Goal: Check status

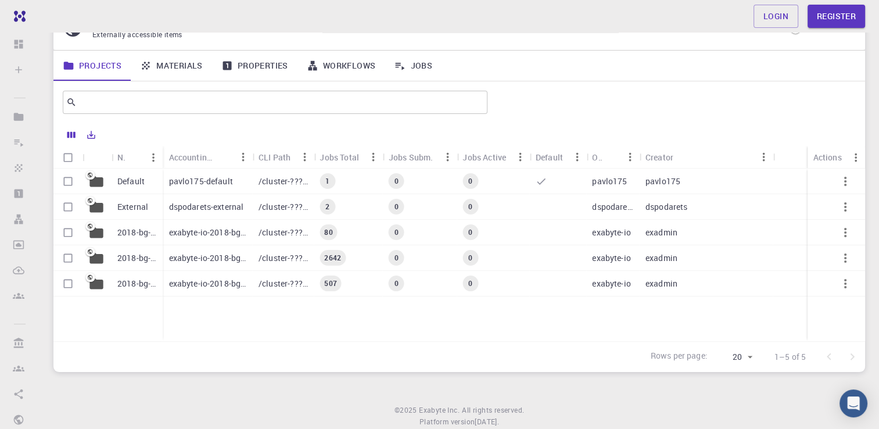
scroll to position [60, 0]
click at [190, 176] on p "pavlo175-default" at bounding box center [201, 181] width 64 height 12
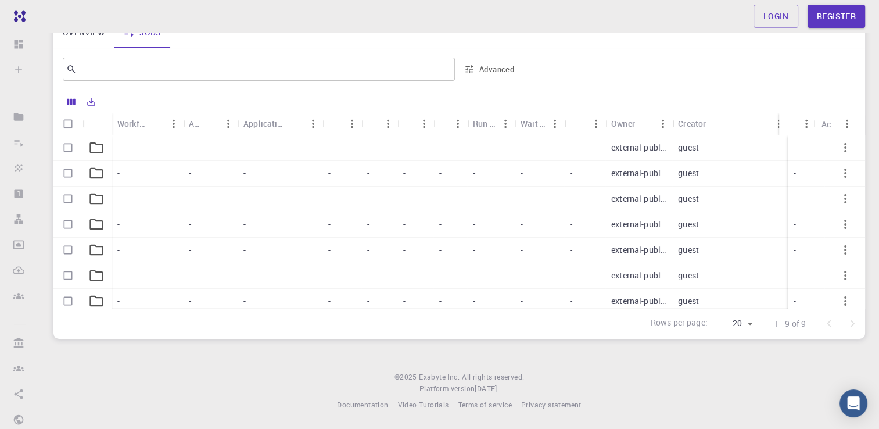
click at [96, 148] on icon at bounding box center [96, 147] width 16 height 16
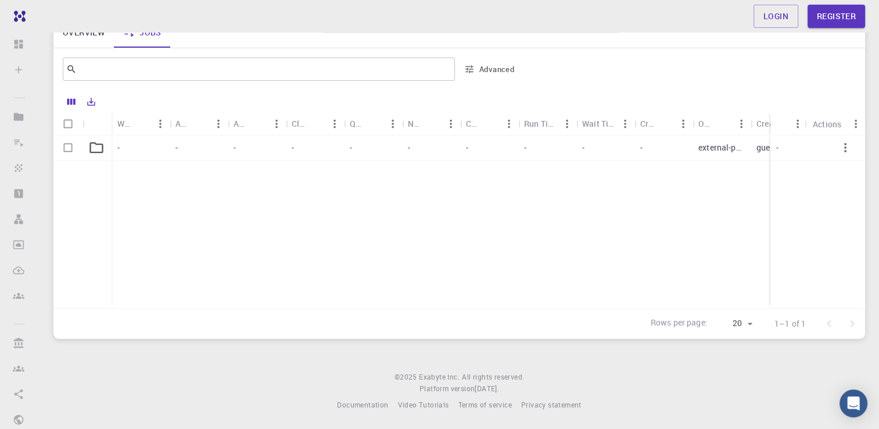
click at [100, 144] on icon at bounding box center [96, 147] width 13 height 11
